Goal: Entertainment & Leisure: Consume media (video, audio)

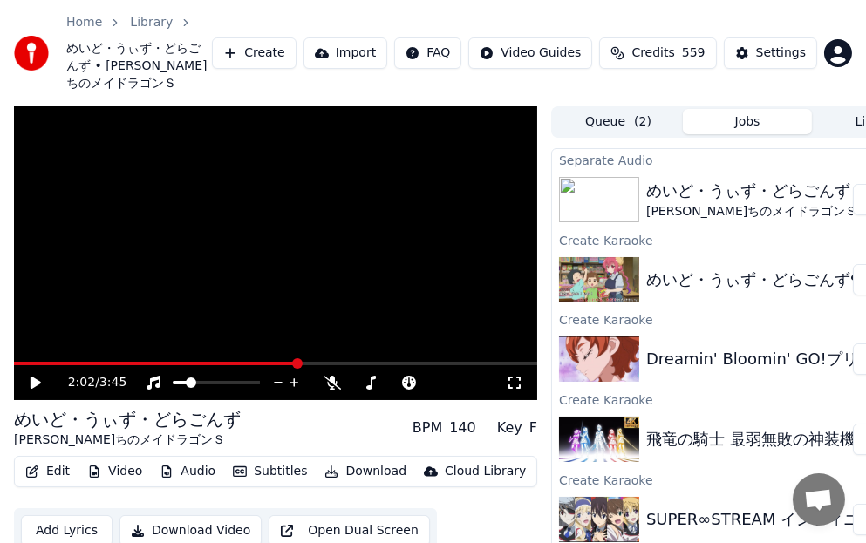
click at [160, 21] on link "Library" at bounding box center [151, 22] width 43 height 17
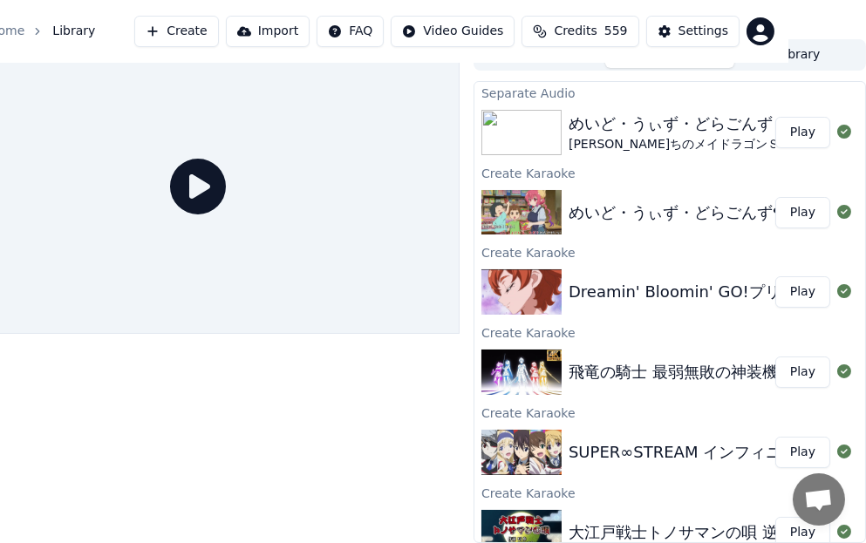
scroll to position [0, 78]
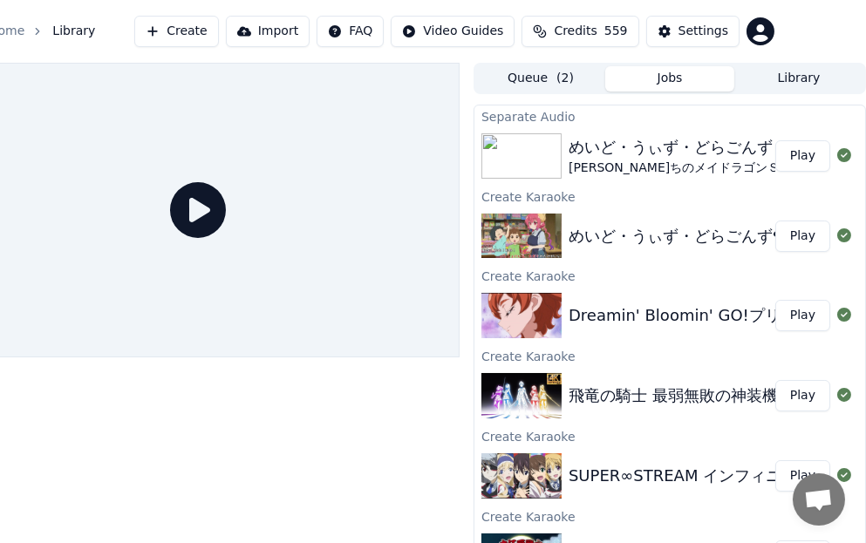
click at [824, 68] on button "Library" at bounding box center [798, 78] width 129 height 25
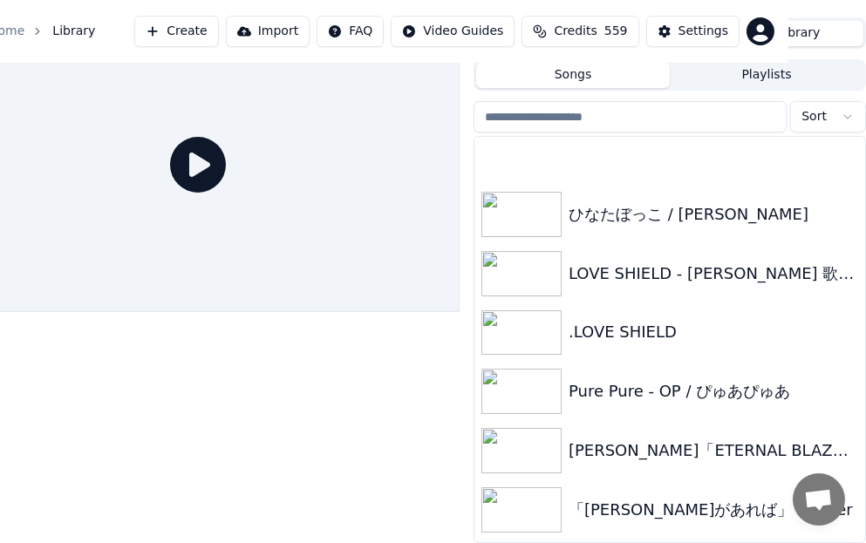
scroll to position [12427, 0]
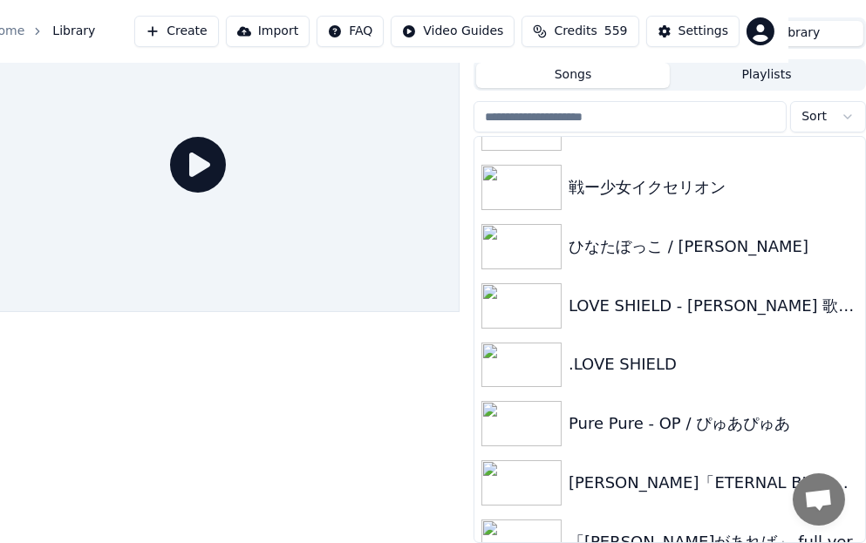
click at [722, 108] on input "search" at bounding box center [629, 116] width 313 height 31
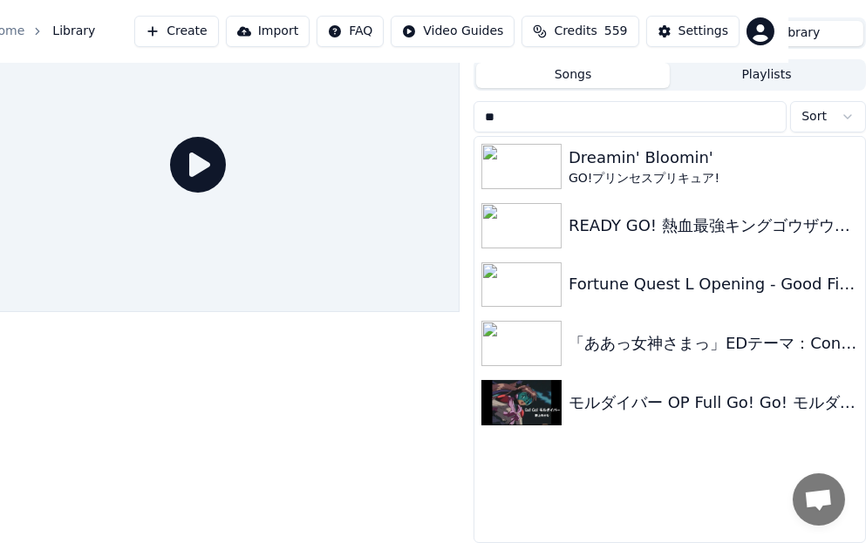
scroll to position [0, 0]
type input "*"
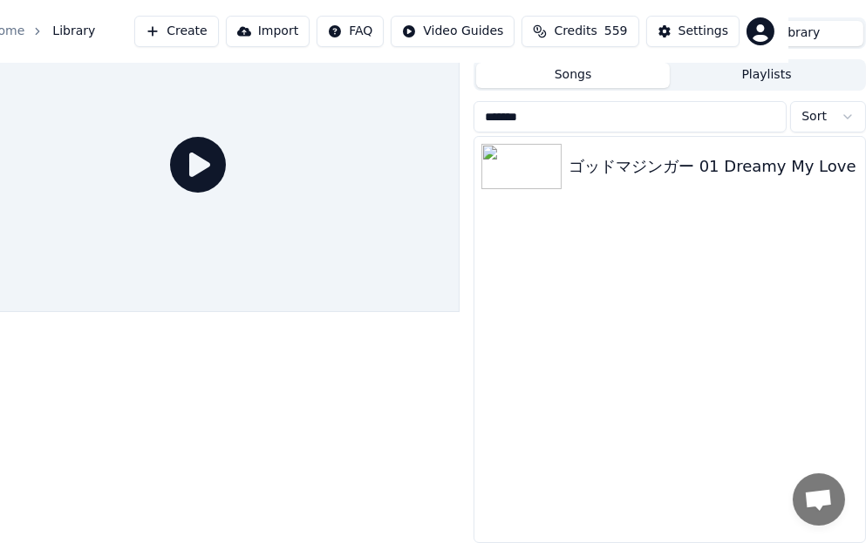
drag, startPoint x: 553, startPoint y: 106, endPoint x: 483, endPoint y: 100, distance: 70.0
click at [483, 101] on input "*******" at bounding box center [629, 116] width 313 height 31
type input "*******"
drag, startPoint x: 165, startPoint y: 542, endPoint x: 30, endPoint y: 531, distance: 135.6
click at [30, 531] on div at bounding box center [197, 280] width 523 height 526
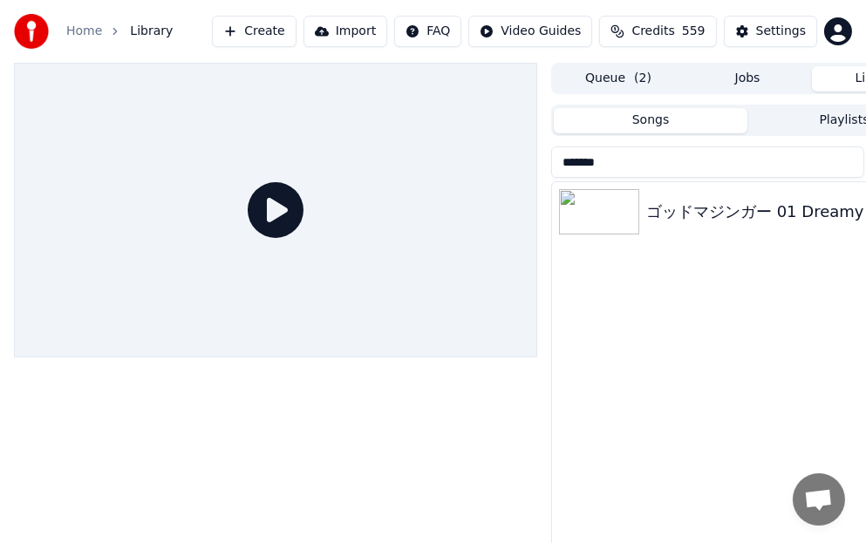
click at [256, 200] on icon at bounding box center [276, 210] width 56 height 56
click at [266, 204] on icon at bounding box center [276, 210] width 56 height 56
click at [292, 207] on icon at bounding box center [276, 210] width 56 height 56
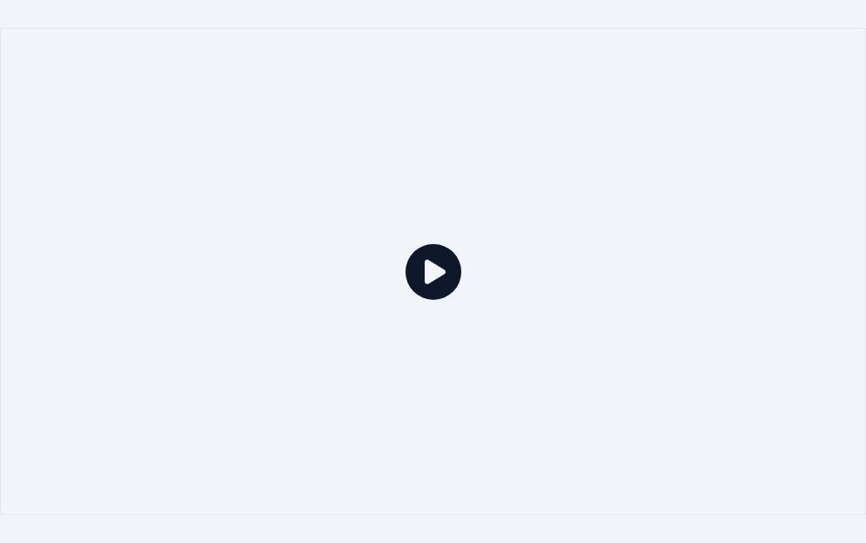
click at [865, 328] on div at bounding box center [433, 271] width 866 height 487
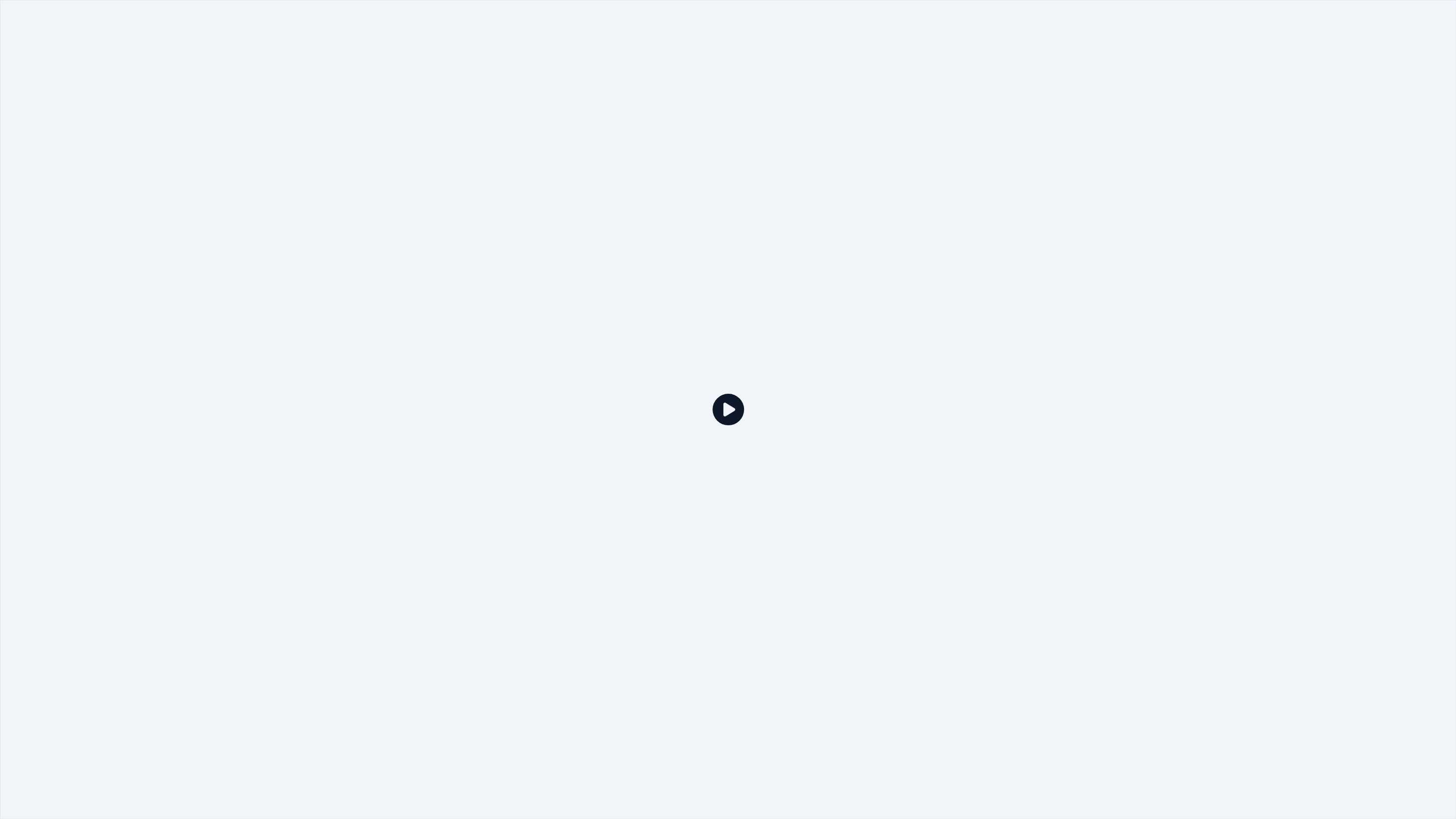
click at [489, 216] on div at bounding box center [728, 409] width 1456 height 819
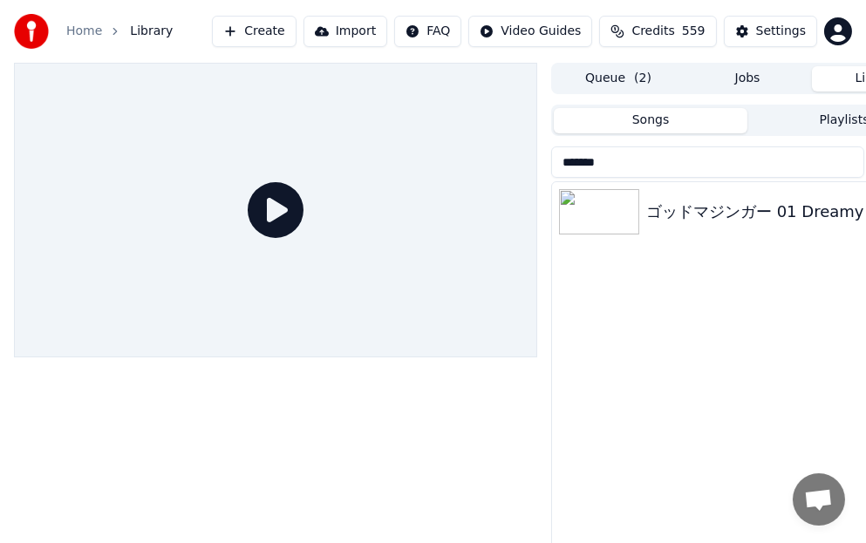
click at [273, 206] on icon at bounding box center [276, 210] width 56 height 56
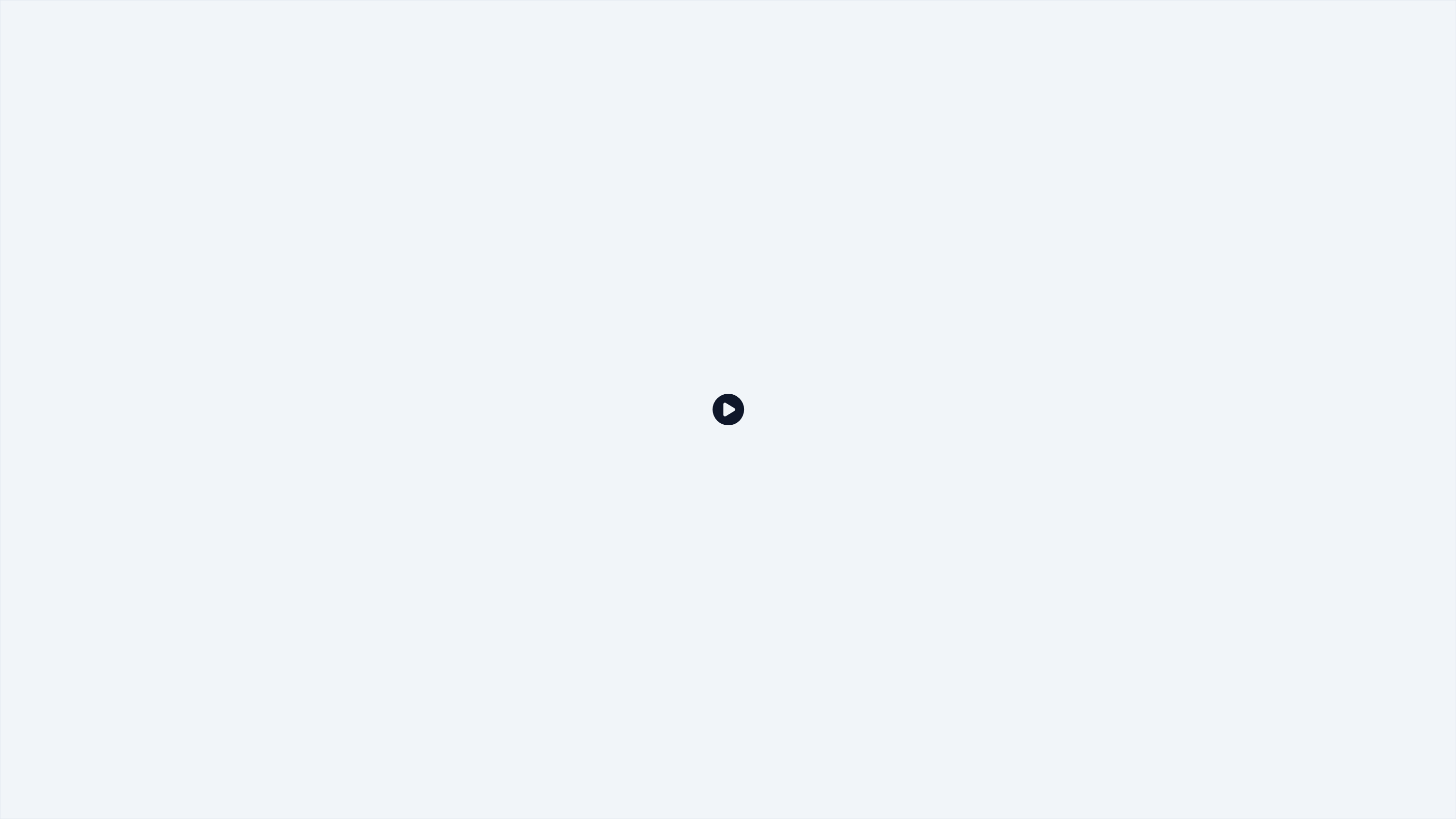
click at [489, 185] on div at bounding box center [728, 409] width 1456 height 819
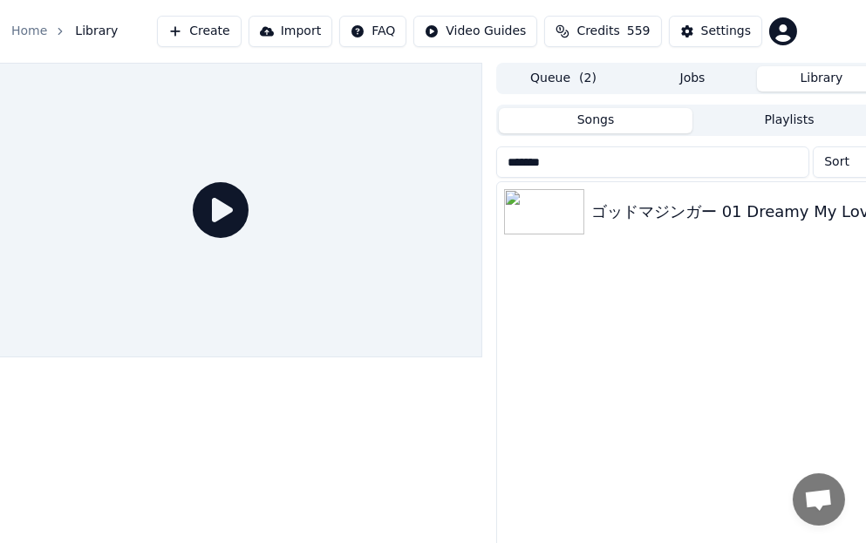
scroll to position [0, 78]
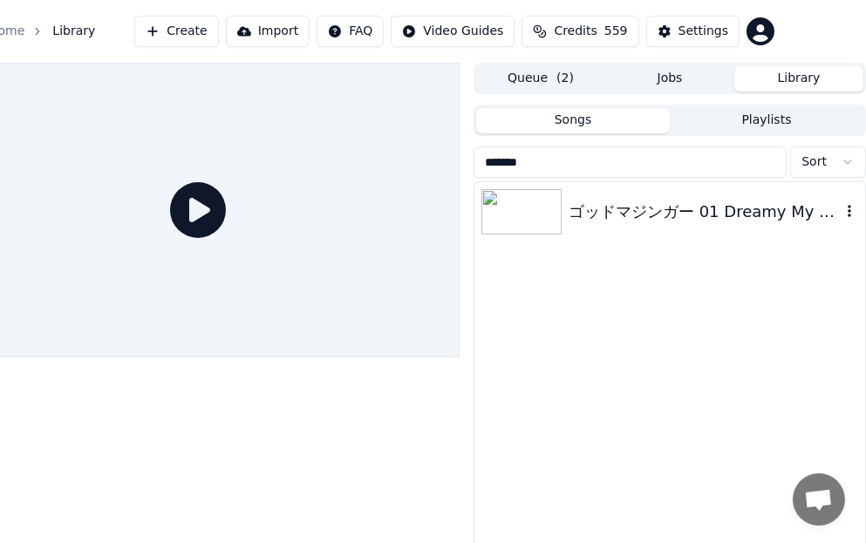
click at [745, 214] on div "ゴッドマジンガー 01 Dreamy My Love" at bounding box center [704, 212] width 272 height 24
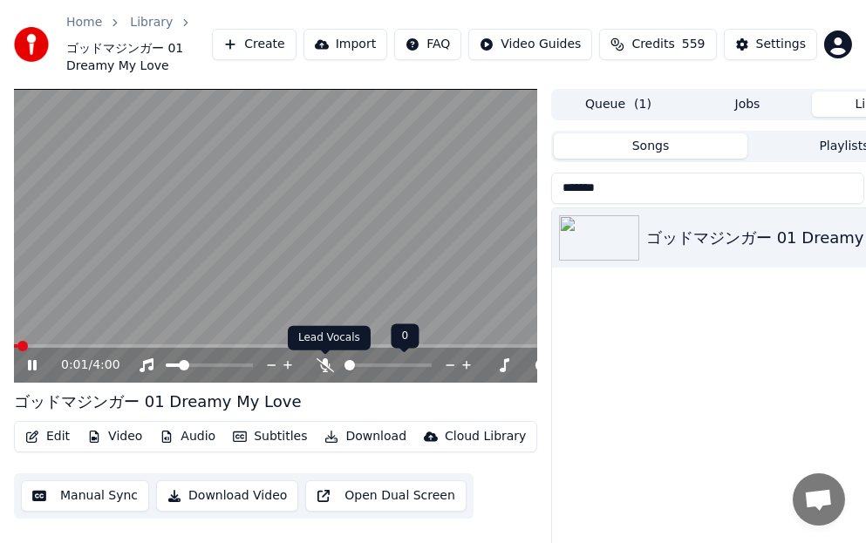
click at [324, 367] on icon at bounding box center [324, 365] width 17 height 14
